Goal: Information Seeking & Learning: Learn about a topic

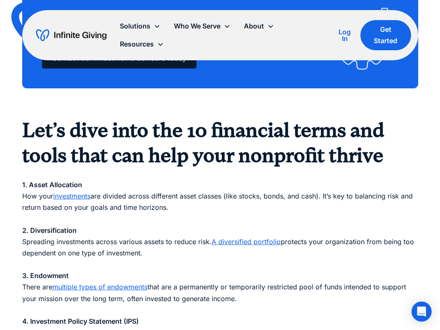
scroll to position [682, 0]
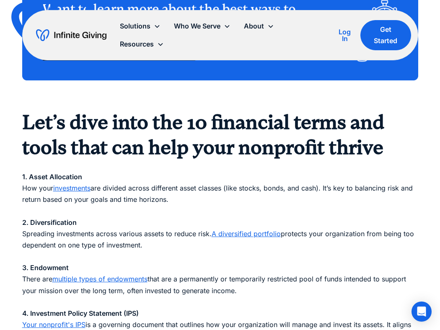
scroll to position [690, 0]
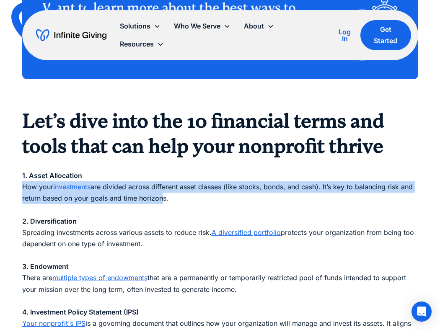
drag, startPoint x: 128, startPoint y: 192, endPoint x: 10, endPoint y: 184, distance: 117.7
click at [10, 184] on div "Finance 10 Financial Terms Every Nonprofit Leader Should Know Financial fluency…" at bounding box center [220, 82] width 440 height 1544
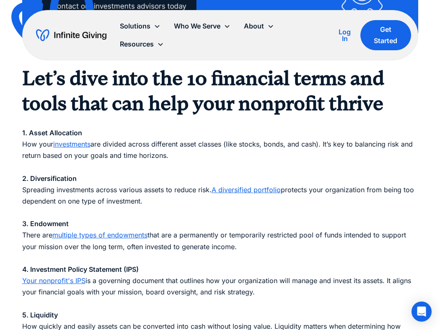
scroll to position [743, 0]
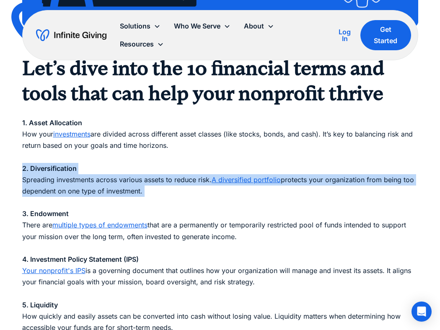
drag, startPoint x: 141, startPoint y: 196, endPoint x: 32, endPoint y: 176, distance: 110.9
click at [17, 174] on div "Finance 10 Financial Terms Every Nonprofit Leader Should Know Financial fluency…" at bounding box center [220, 29] width 440 height 1544
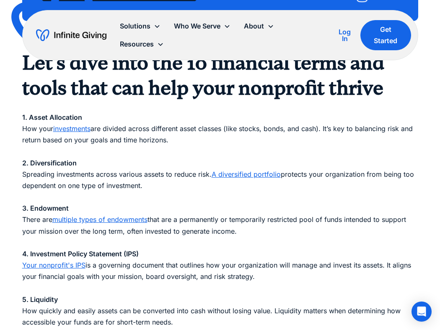
scroll to position [754, 0]
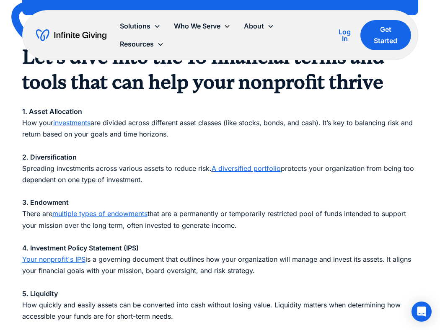
drag, startPoint x: 264, startPoint y: 227, endPoint x: -40, endPoint y: 208, distance: 304.6
click at [153, 241] on p "1. Asset Allocation How your investments are divided across different asset cla…" at bounding box center [220, 329] width 396 height 468
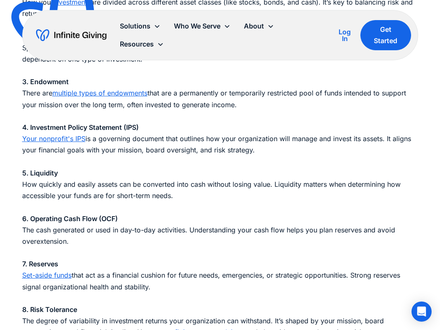
scroll to position [882, 0]
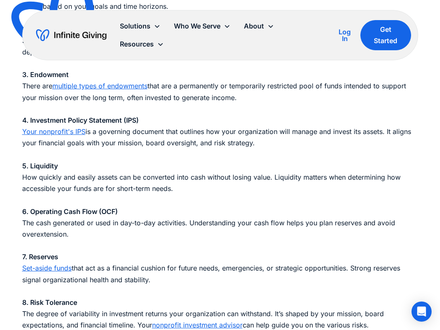
drag, startPoint x: 107, startPoint y: 185, endPoint x: 120, endPoint y: 185, distance: 12.2
click at [109, 185] on p "1. Asset Allocation How your investments are divided across different asset cla…" at bounding box center [220, 201] width 396 height 468
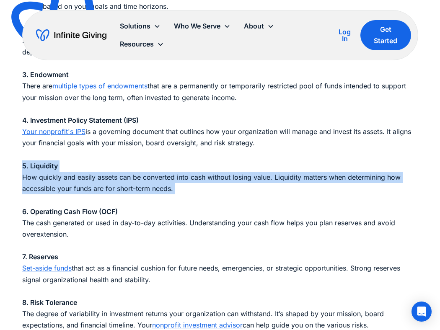
drag, startPoint x: 210, startPoint y: 196, endPoint x: 6, endPoint y: 169, distance: 206.0
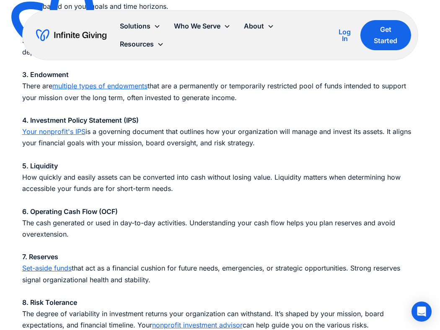
click at [188, 198] on p "1. Asset Allocation How your investments are divided across different asset cla…" at bounding box center [220, 201] width 396 height 468
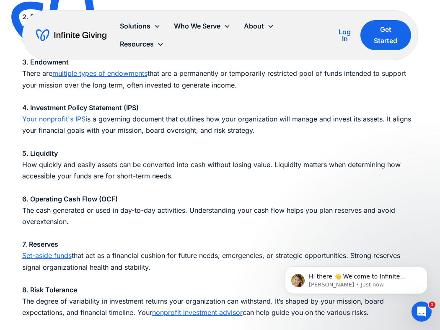
scroll to position [0, 0]
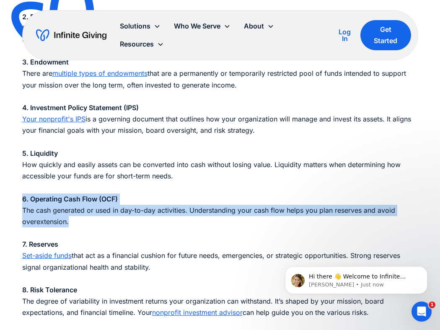
drag, startPoint x: 59, startPoint y: 219, endPoint x: 4, endPoint y: 201, distance: 58.3
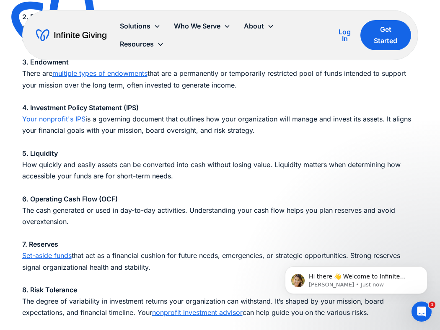
click at [101, 221] on p "1. Asset Allocation How your investments are divided across different asset cla…" at bounding box center [220, 188] width 396 height 468
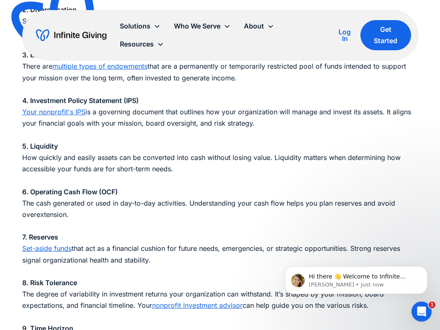
scroll to position [902, 0]
drag, startPoint x: 170, startPoint y: 262, endPoint x: 2, endPoint y: 235, distance: 170.3
click at [144, 255] on p "1. Asset Allocation How your investments are divided across different asset cla…" at bounding box center [220, 181] width 396 height 468
drag, startPoint x: 181, startPoint y: 263, endPoint x: -17, endPoint y: 232, distance: 200.4
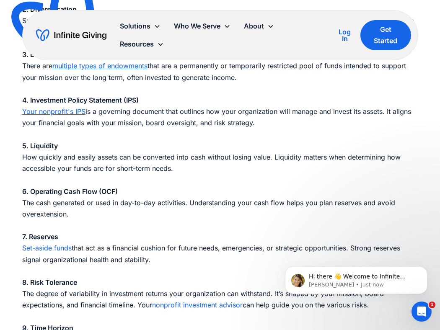
click at [120, 245] on p "1. Asset Allocation How your investments are divided across different asset cla…" at bounding box center [220, 181] width 396 height 468
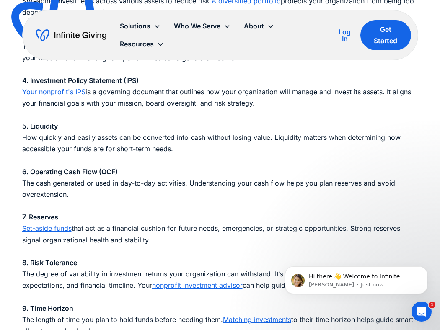
scroll to position [922, 0]
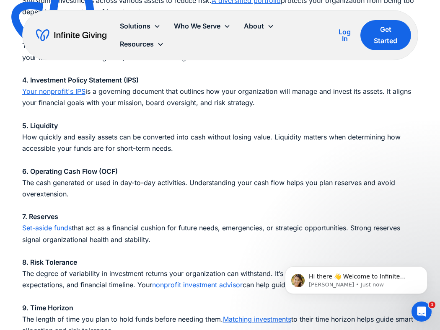
drag, startPoint x: 175, startPoint y: 242, endPoint x: -4, endPoint y: 215, distance: 180.6
click at [89, 275] on p "1. Asset Allocation How your investments are divided across different asset cla…" at bounding box center [220, 161] width 396 height 468
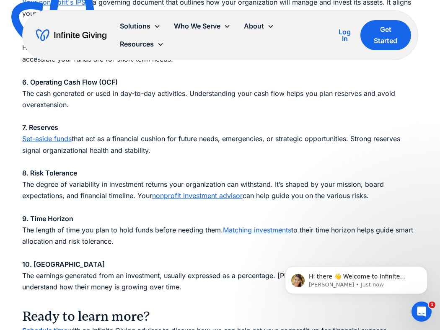
scroll to position [1019, 0]
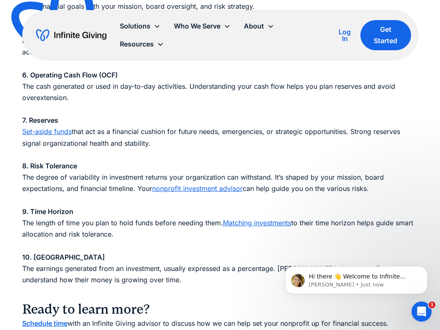
click at [141, 234] on p "1. Asset Allocation How your investments are divided across different asset cla…" at bounding box center [220, 64] width 396 height 468
click at [104, 265] on p "1. Asset Allocation How your investments are divided across different asset cla…" at bounding box center [220, 64] width 396 height 468
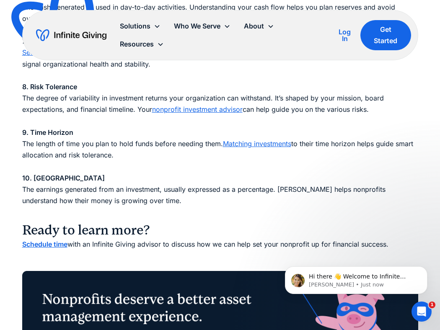
scroll to position [1099, 0]
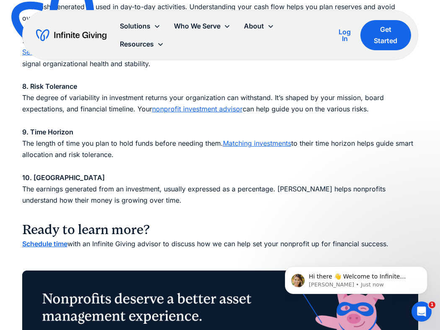
click at [126, 242] on p "Schedule time with an Infinite Giving advisor to discuss how we can help set yo…" at bounding box center [220, 244] width 396 height 11
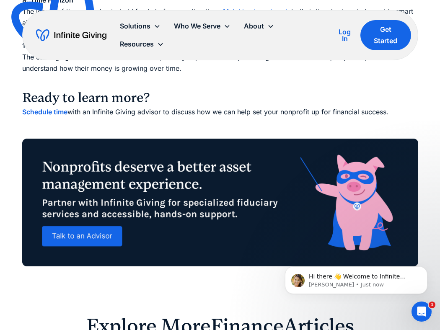
scroll to position [1271, 0]
